Goal: Check status: Check status

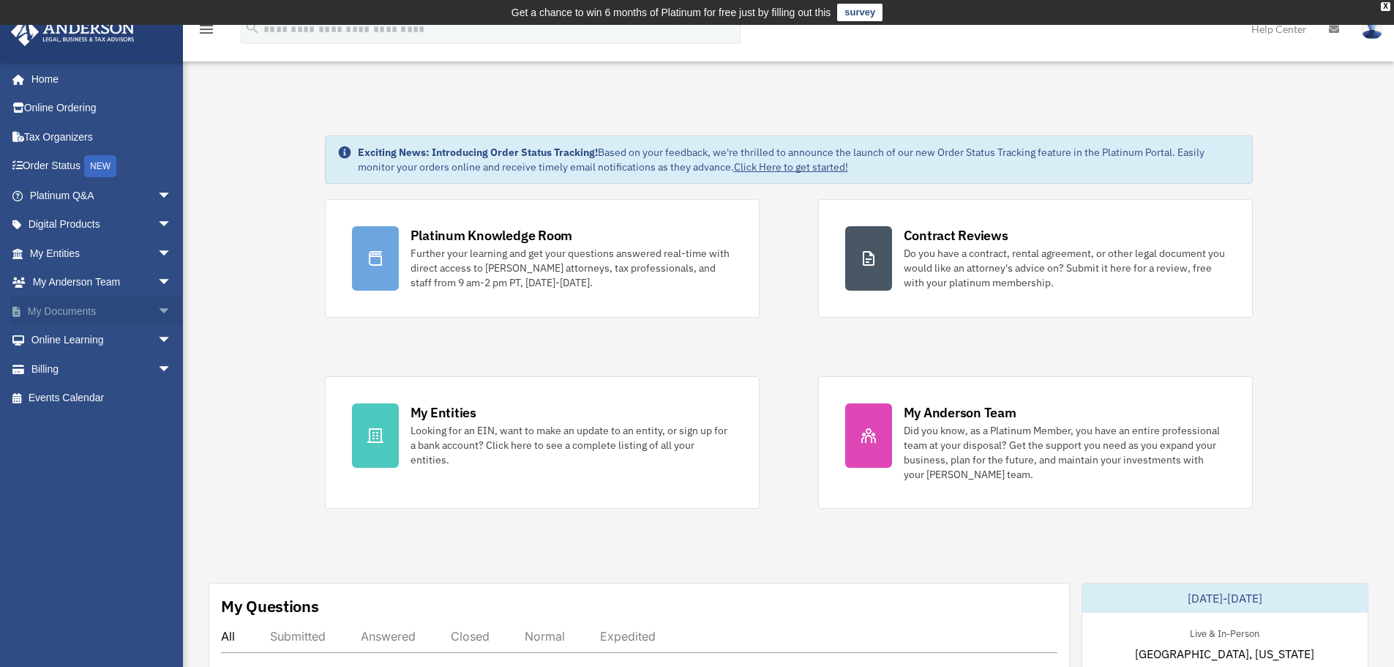
click at [84, 305] on link "My Documents arrow_drop_down" at bounding box center [102, 310] width 184 height 29
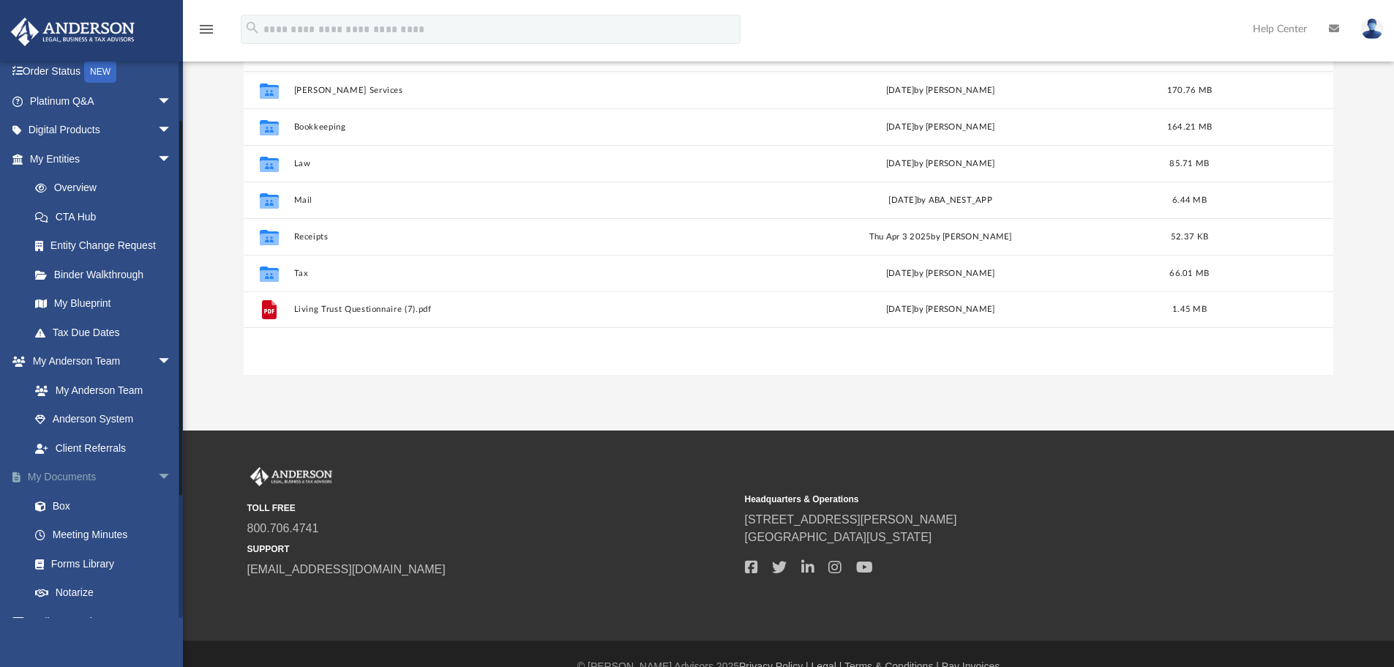
scroll to position [73, 0]
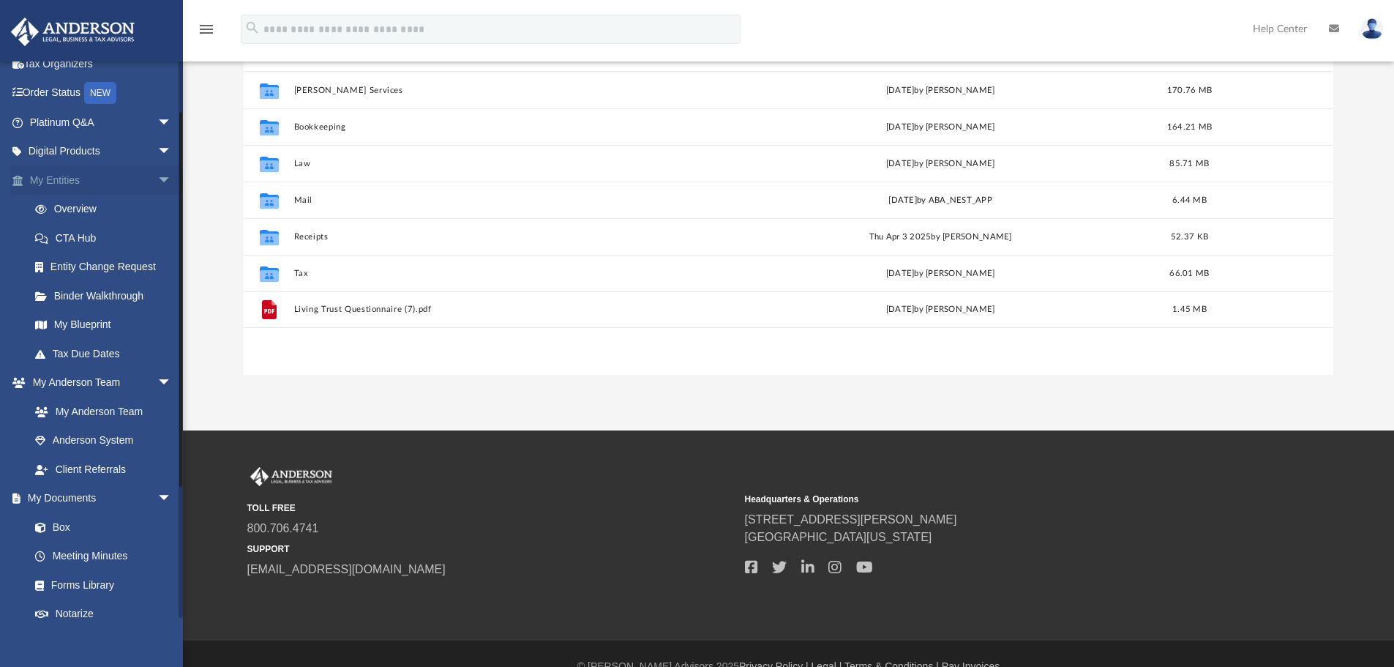
click at [157, 172] on span "arrow_drop_down" at bounding box center [171, 180] width 29 height 30
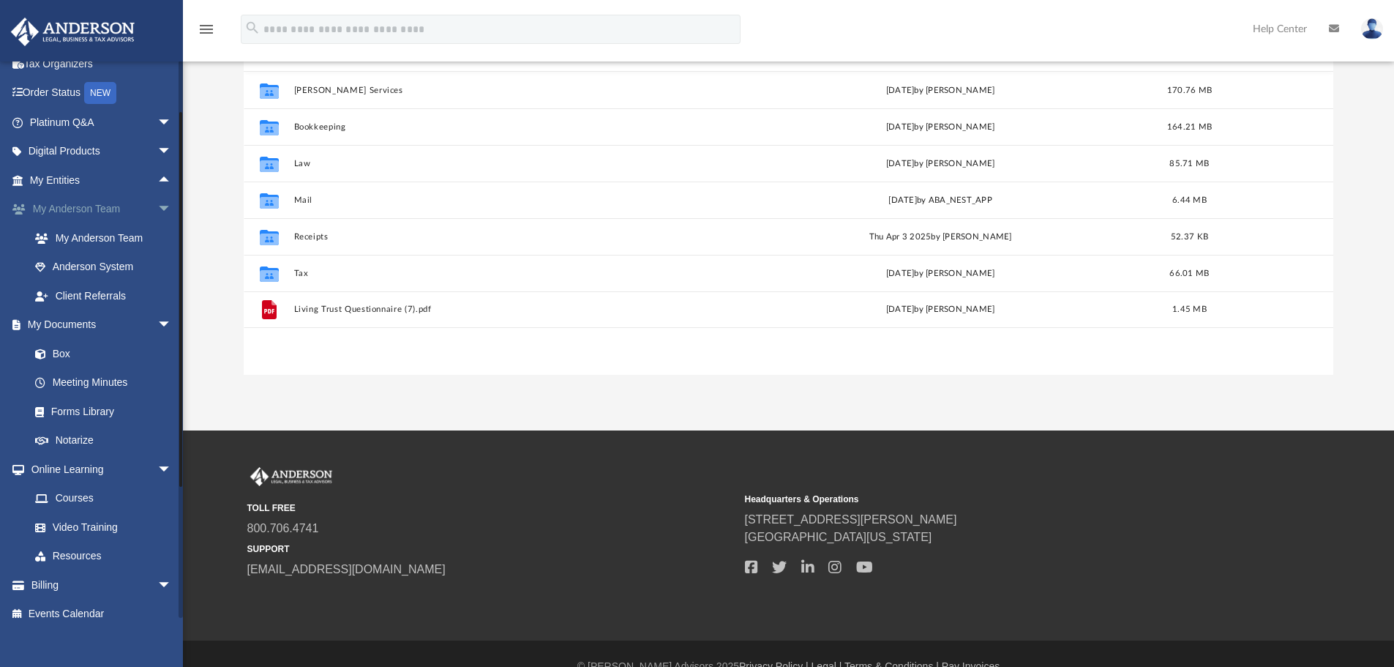
click at [157, 207] on span "arrow_drop_down" at bounding box center [171, 210] width 29 height 30
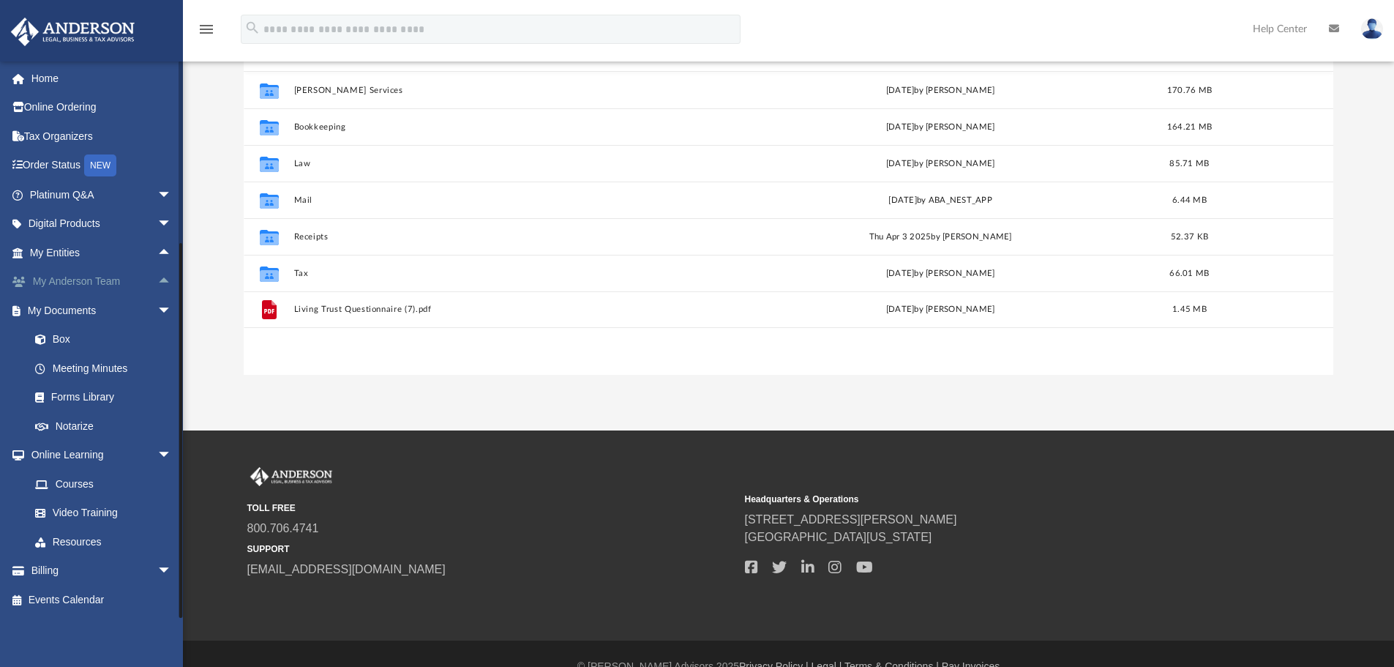
scroll to position [1, 0]
click at [157, 454] on span "arrow_drop_down" at bounding box center [171, 456] width 29 height 30
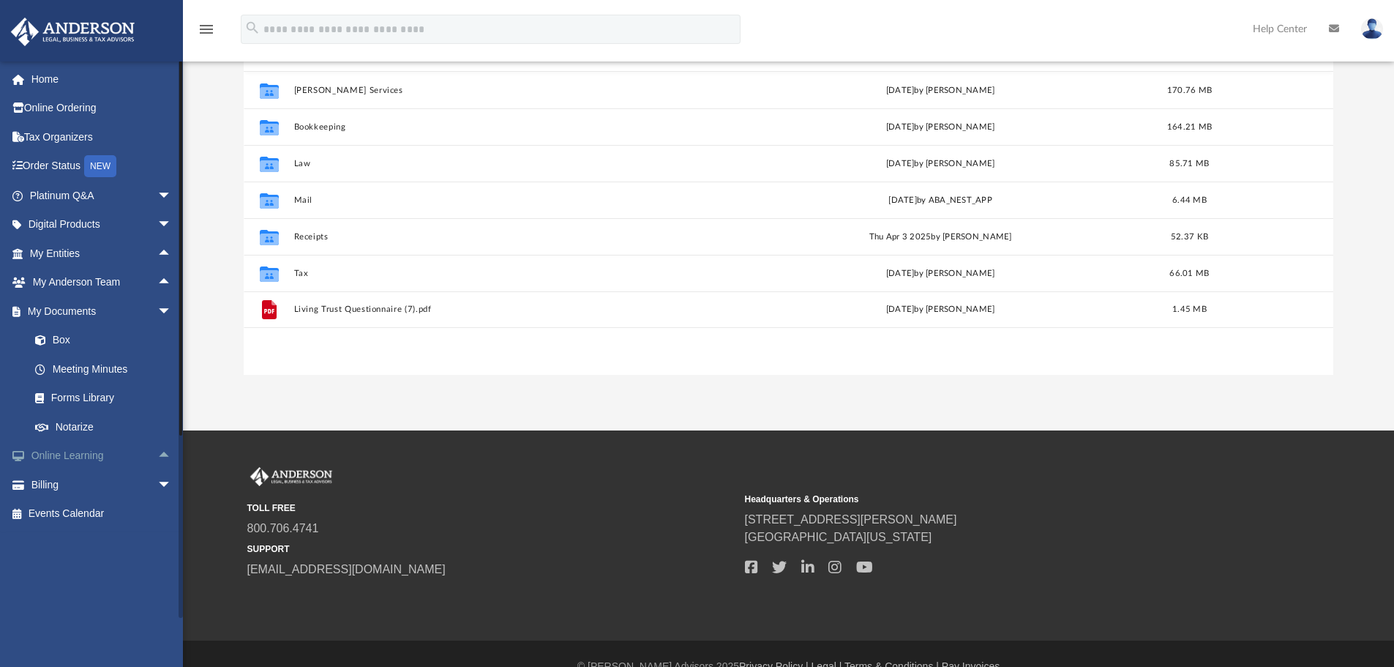
scroll to position [0, 0]
click at [157, 479] on span "arrow_drop_down" at bounding box center [171, 485] width 29 height 30
click at [96, 513] on link "$ Open Invoices" at bounding box center [106, 514] width 173 height 30
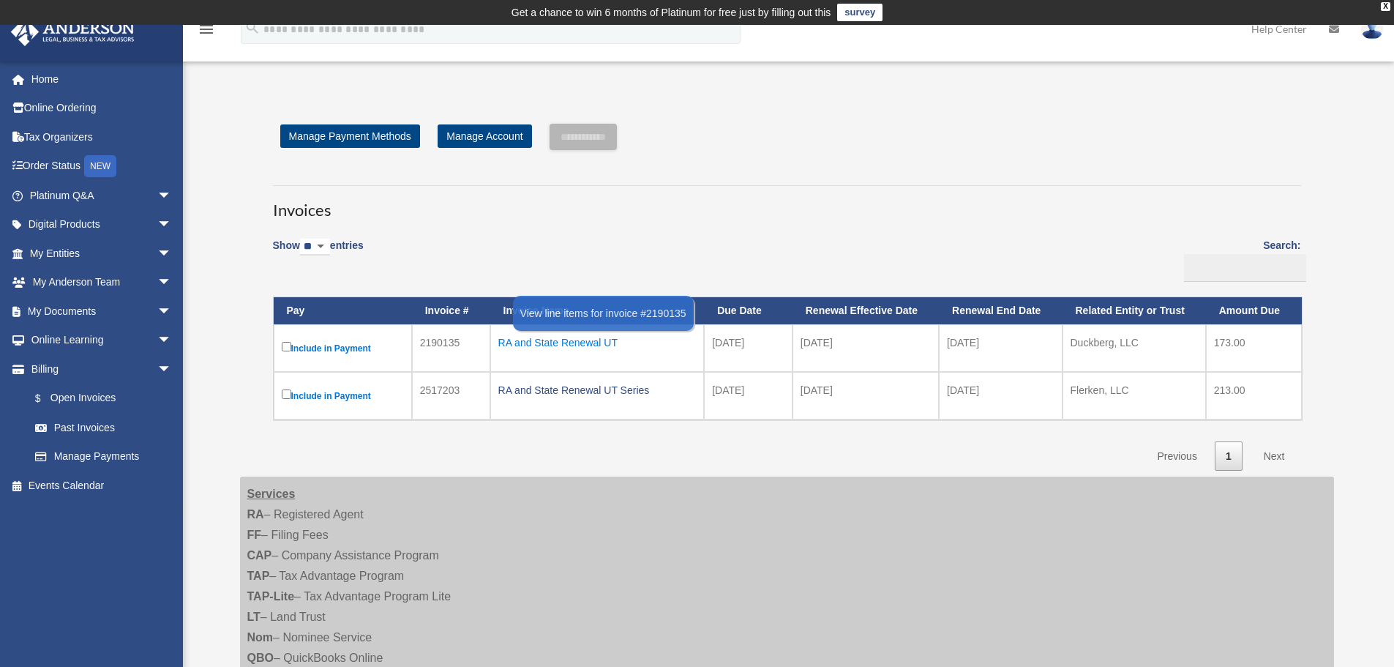
click at [545, 343] on div "RA and State Renewal UT" at bounding box center [597, 342] width 198 height 20
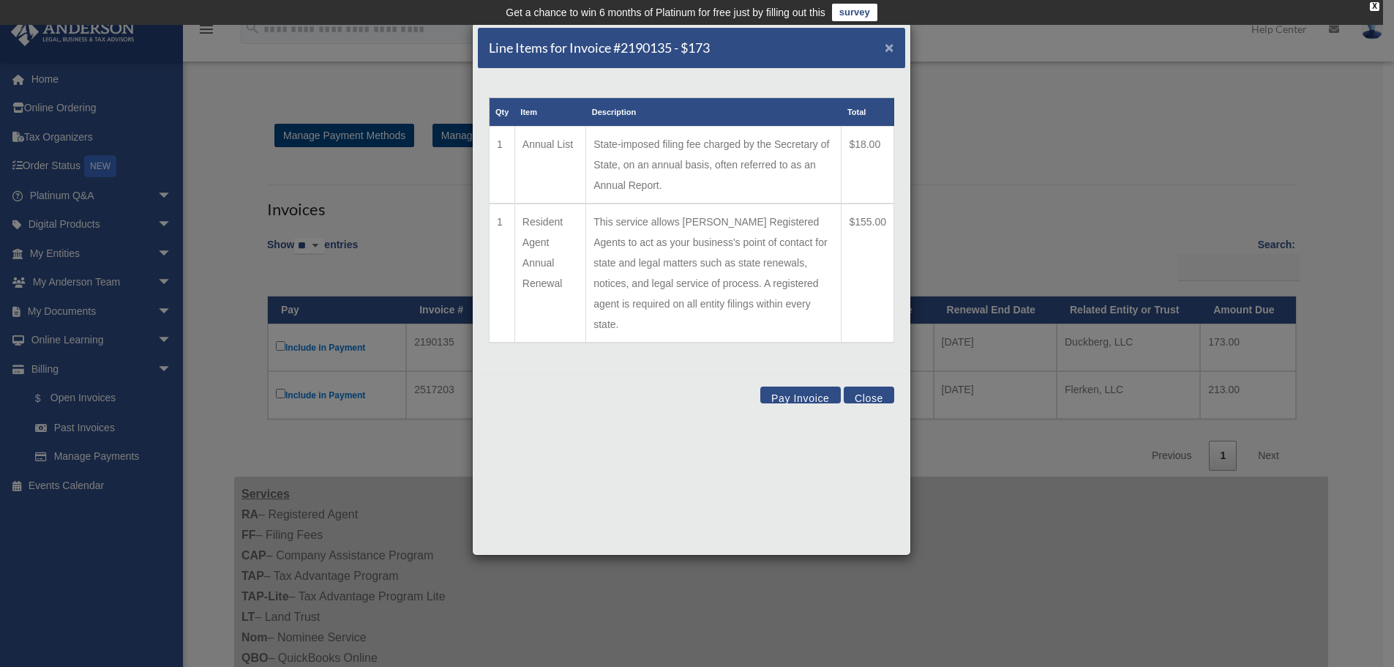
click at [887, 46] on span "×" at bounding box center [890, 47] width 10 height 17
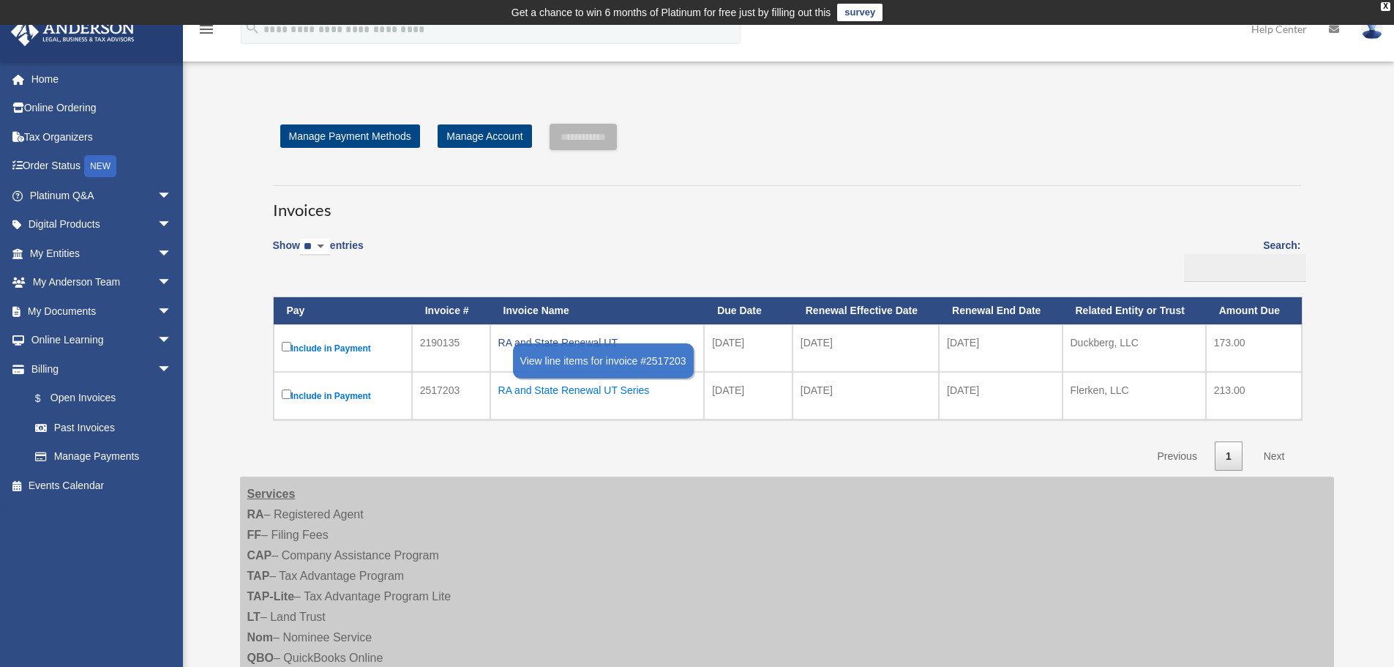
click at [526, 395] on div "RA and State Renewal UT Series" at bounding box center [597, 390] width 198 height 20
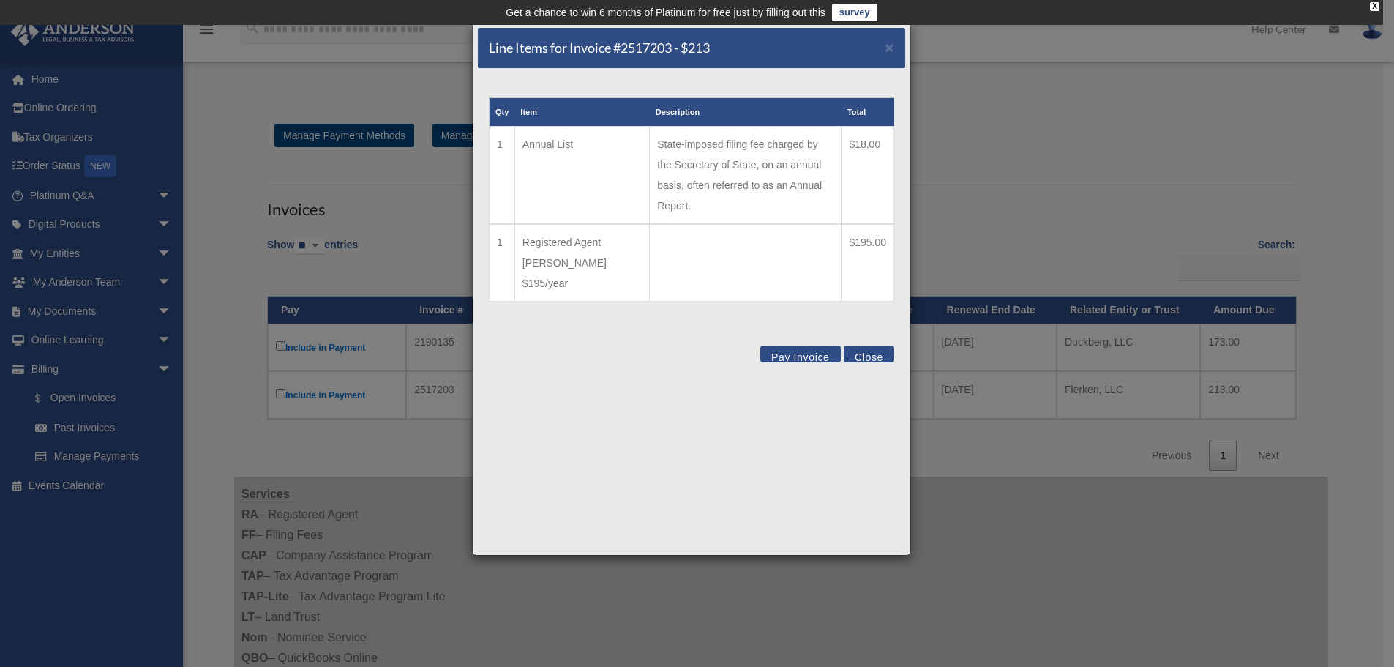
click at [868, 345] on button "Close" at bounding box center [869, 353] width 51 height 17
